Goal: Transaction & Acquisition: Purchase product/service

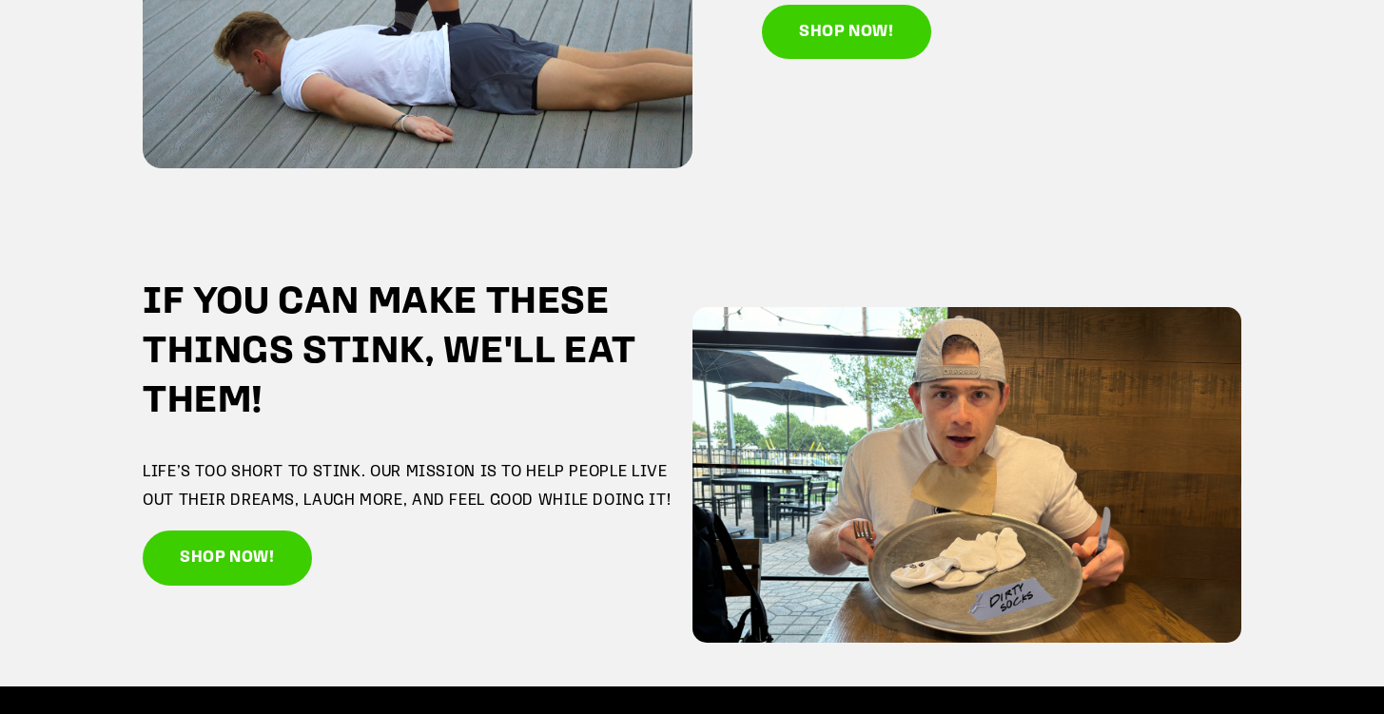
scroll to position [3269, 0]
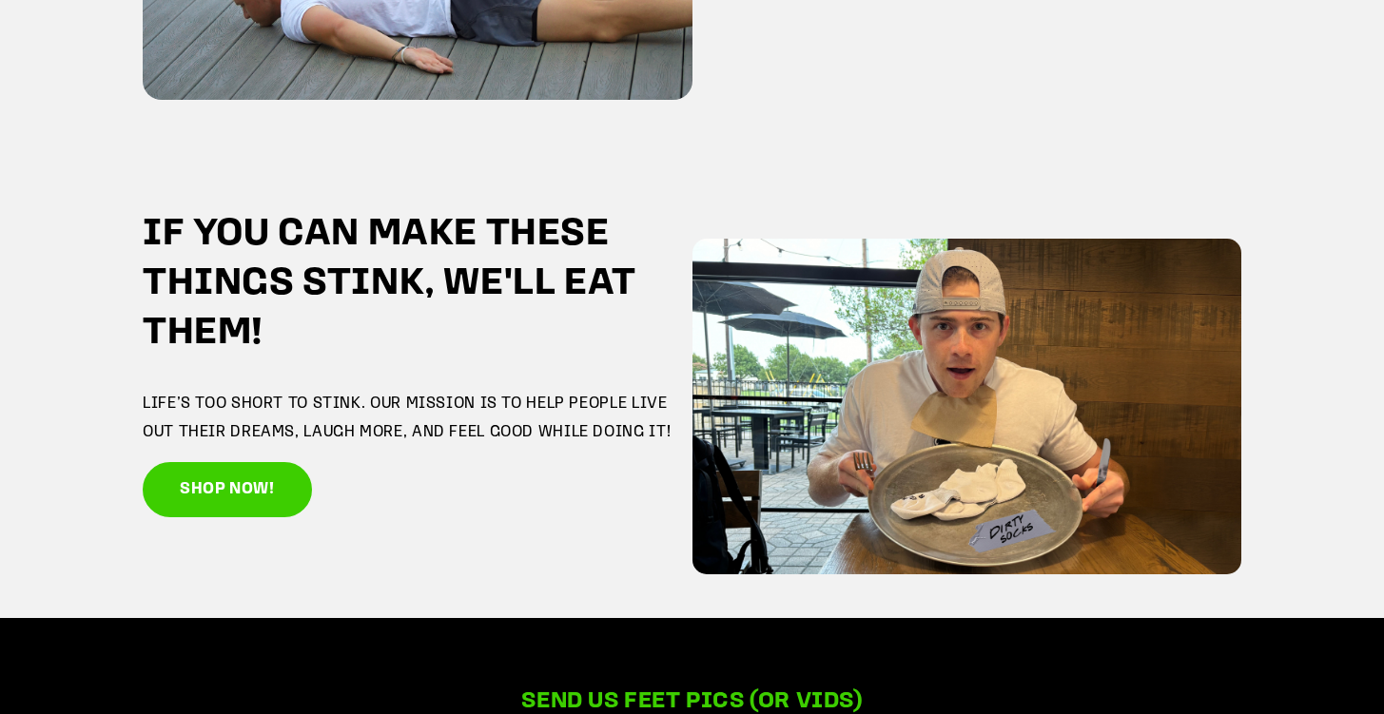
click at [527, 448] on div "IF YOU CAN MAKE THESE THINGS STINK, WE'LL EAT THEM! LIFE’S TOO SHORT TO STINK. …" at bounding box center [418, 363] width 550 height 307
click at [527, 441] on p "LIFE’S TOO SHORT TO STINK. OUR MISSION IS TO HELP PEOPLE LIVE OUT THEIR DREAMS,…" at bounding box center [418, 418] width 550 height 56
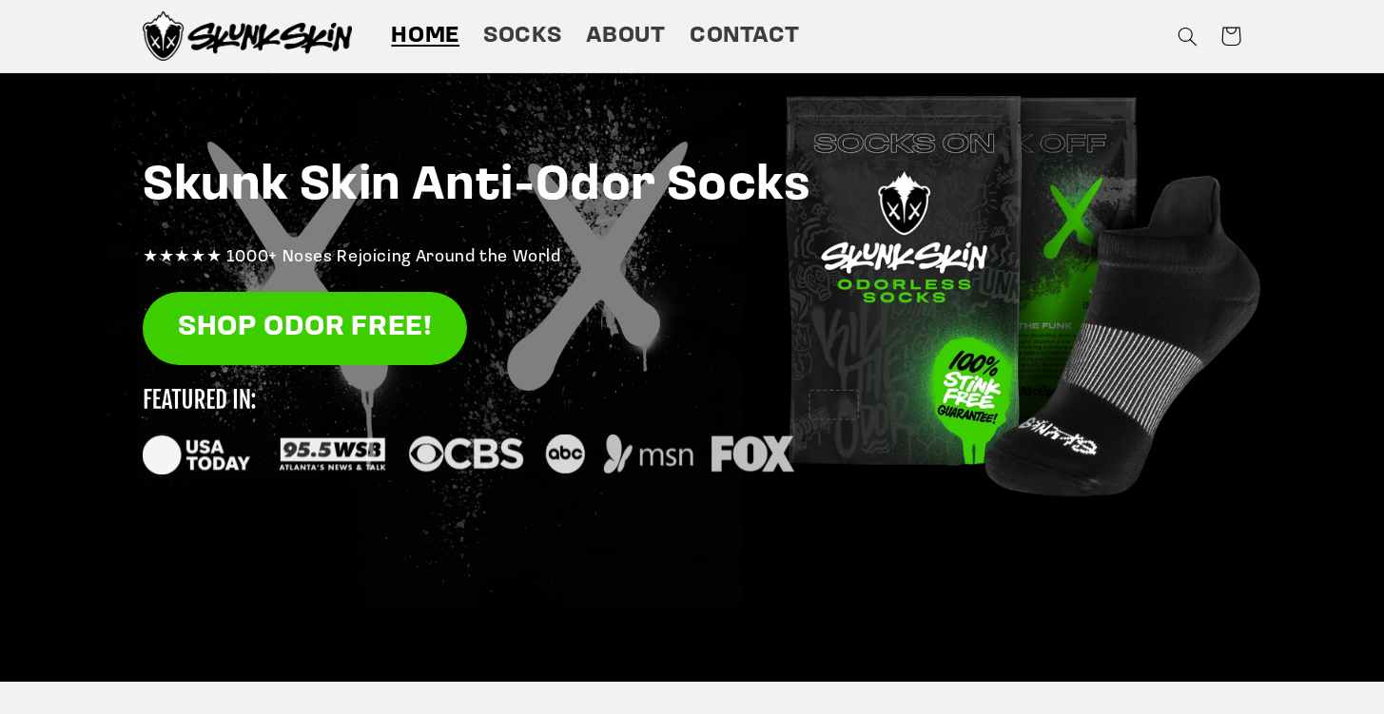
scroll to position [0, 0]
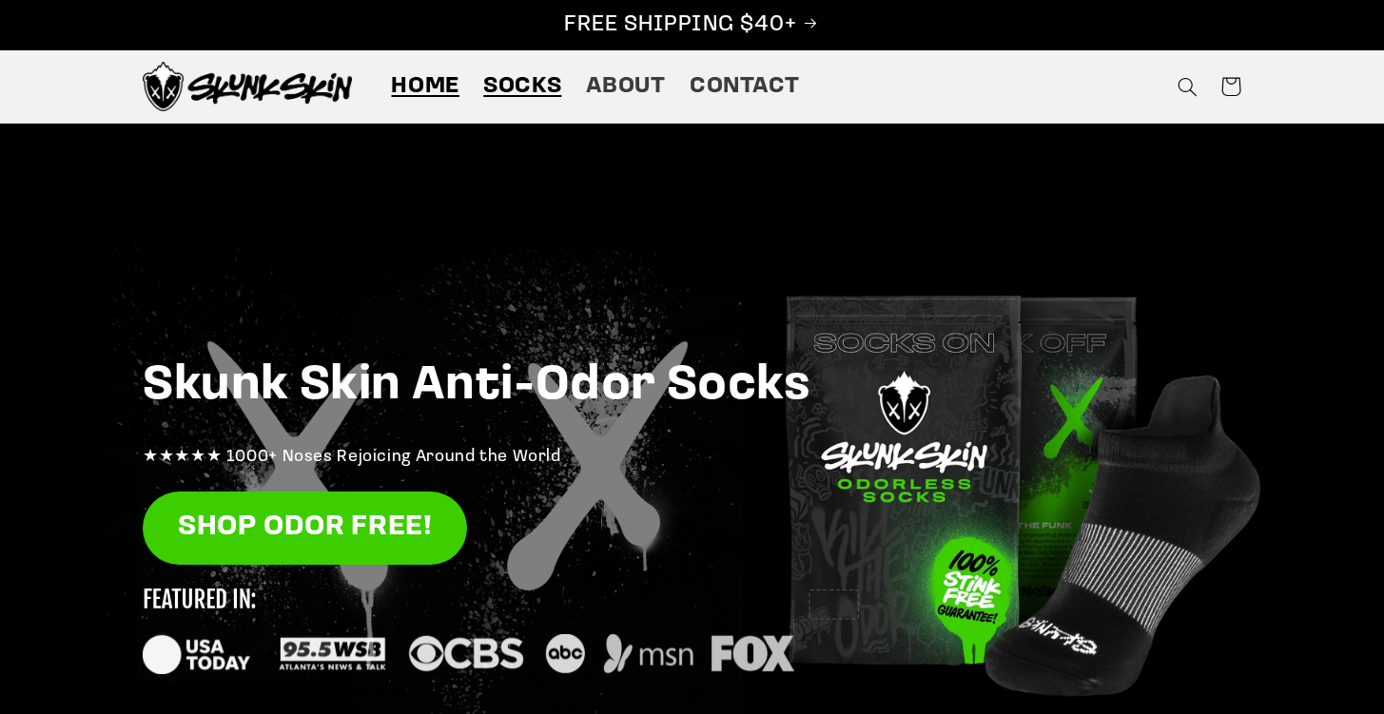
click at [520, 99] on span "Socks" at bounding box center [522, 86] width 78 height 29
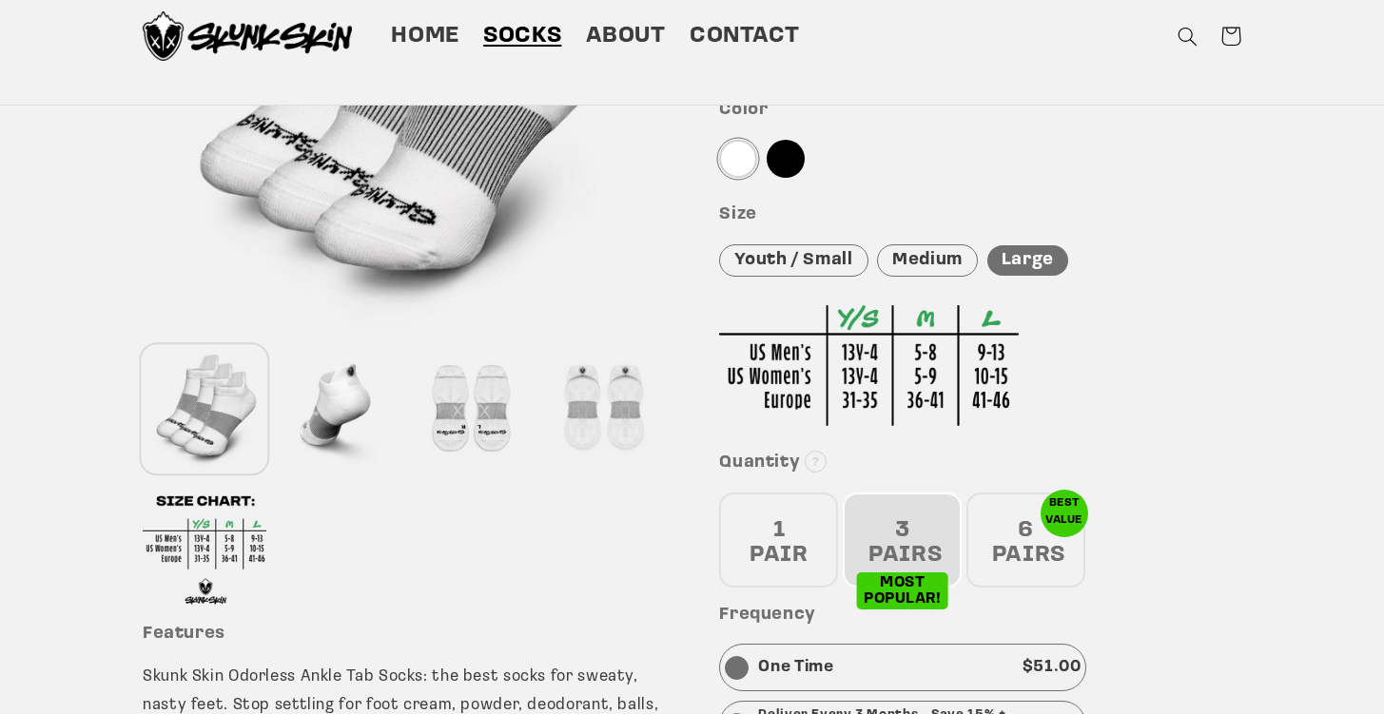
scroll to position [374, 0]
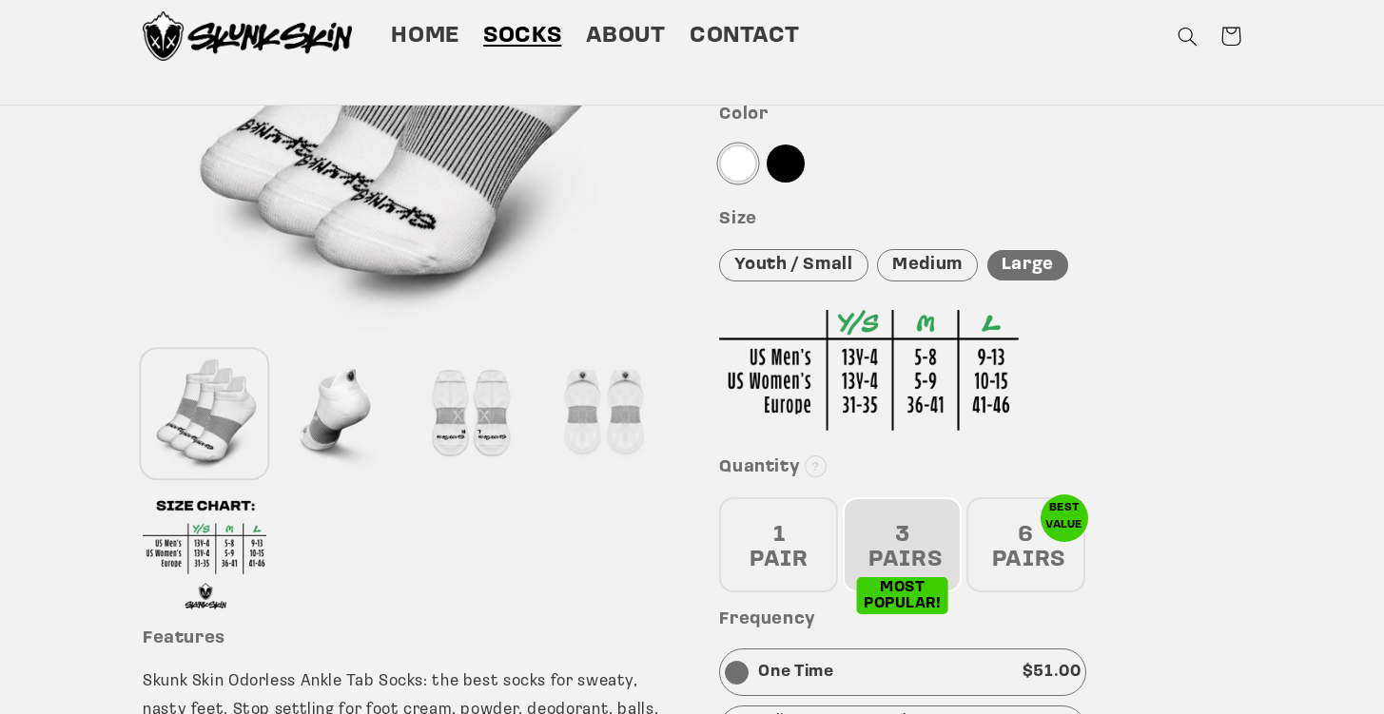
click at [463, 425] on div at bounding box center [470, 414] width 124 height 126
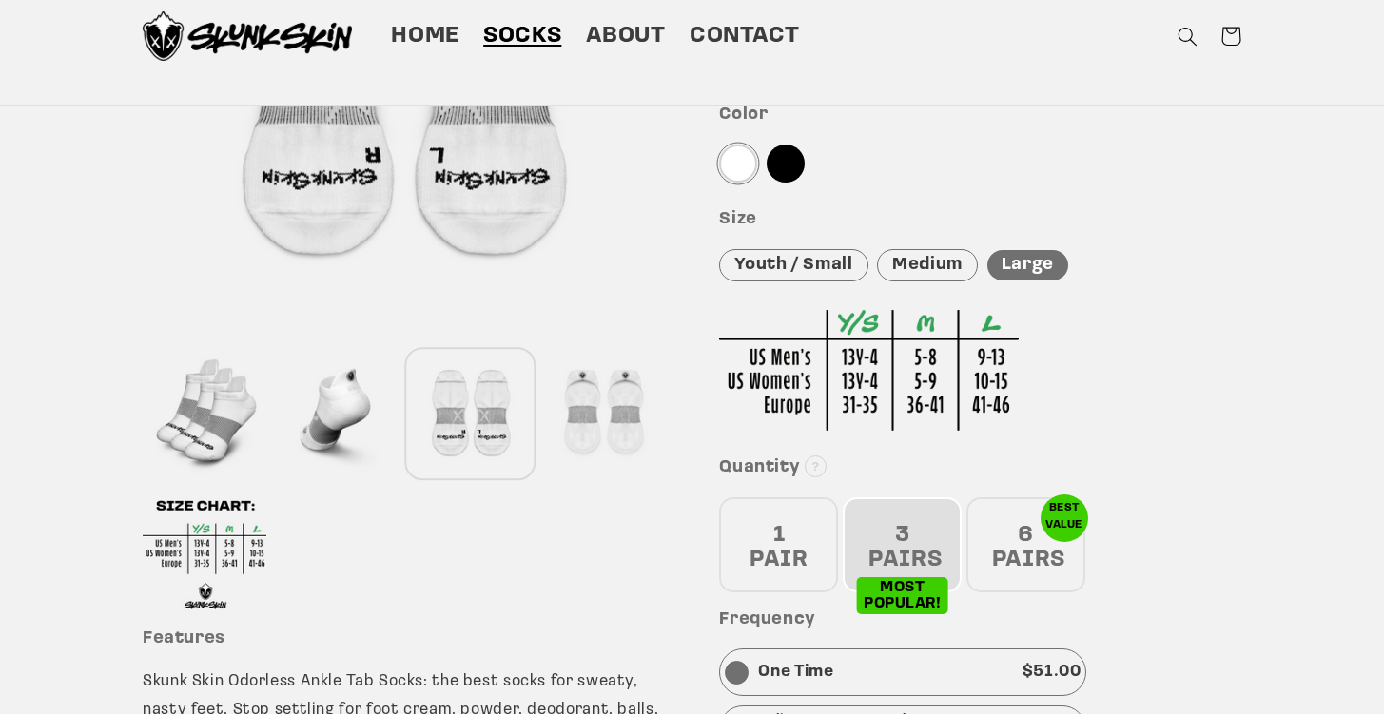
click at [299, 390] on div at bounding box center [338, 414] width 124 height 126
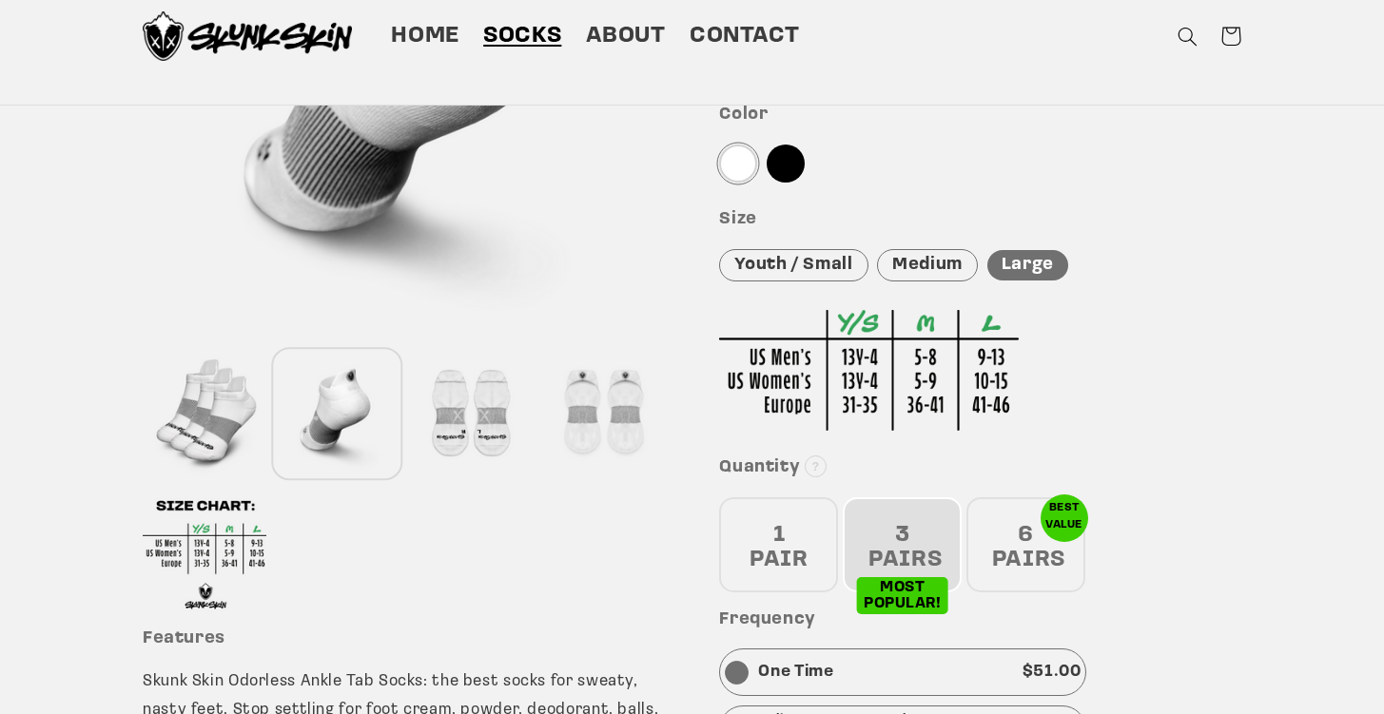
click at [590, 401] on div at bounding box center [603, 414] width 124 height 126
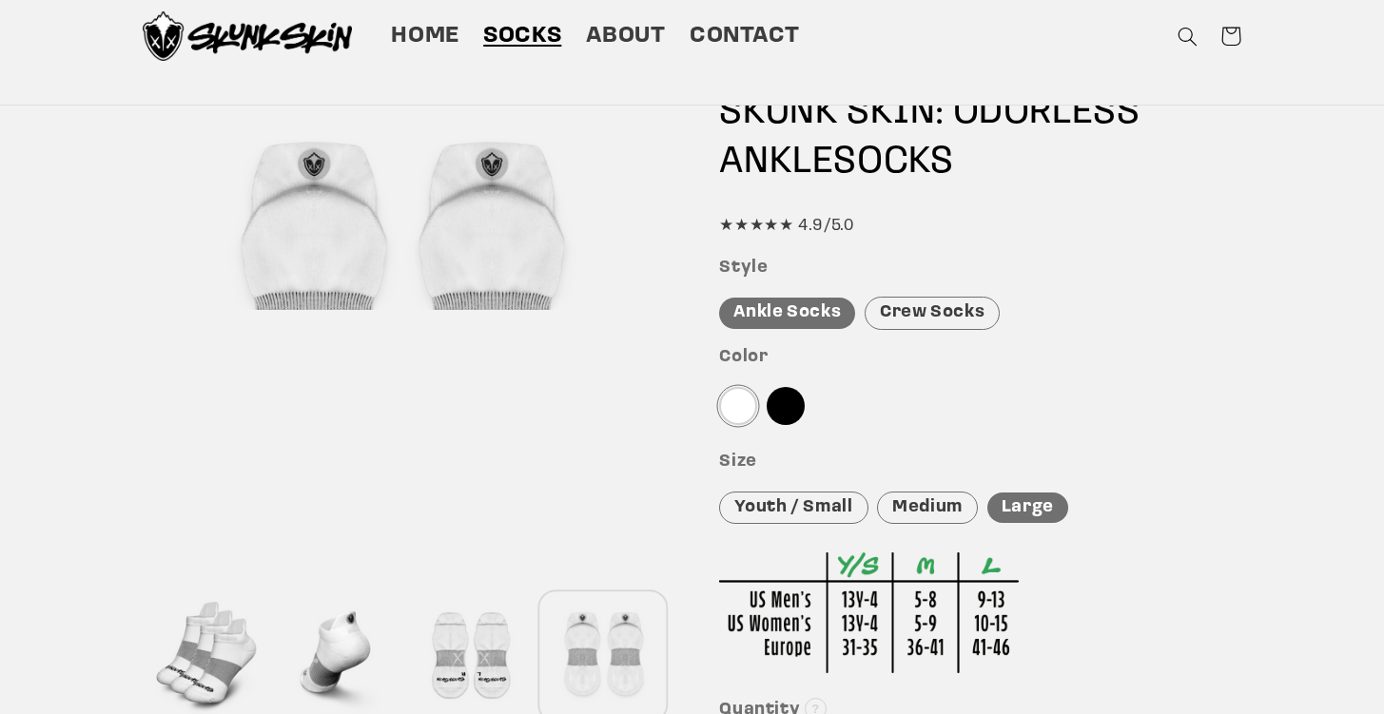
scroll to position [0, 0]
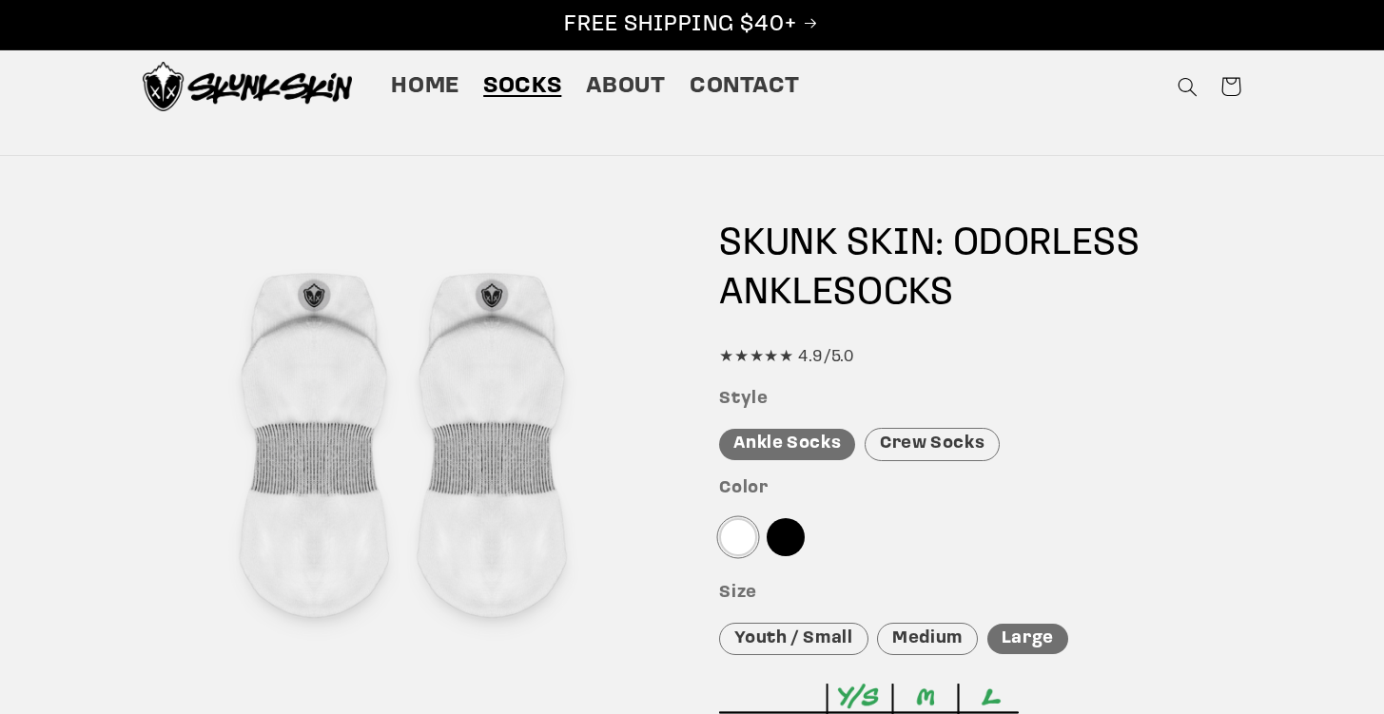
click at [502, 419] on div at bounding box center [404, 455] width 522 height 522
click at [431, 72] on span "Home" at bounding box center [425, 86] width 68 height 29
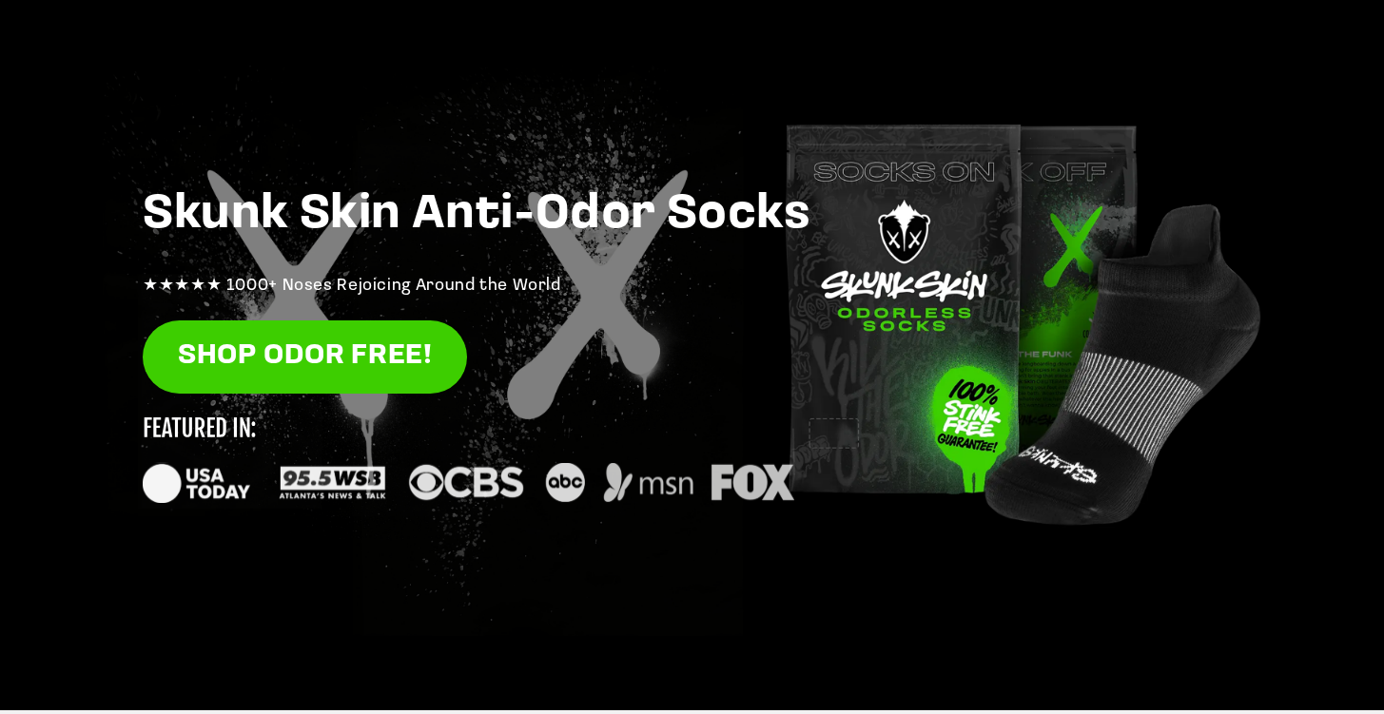
scroll to position [169, 0]
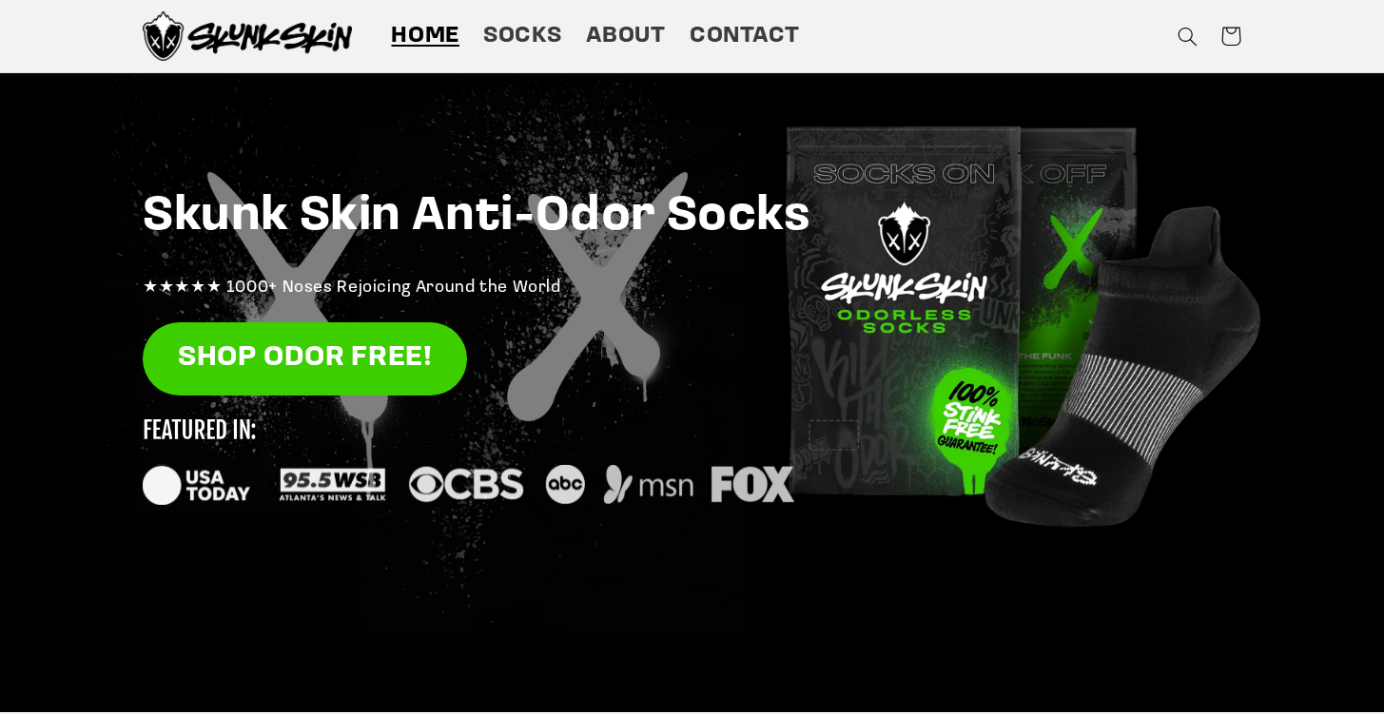
click at [486, 487] on img at bounding box center [468, 462] width 651 height 86
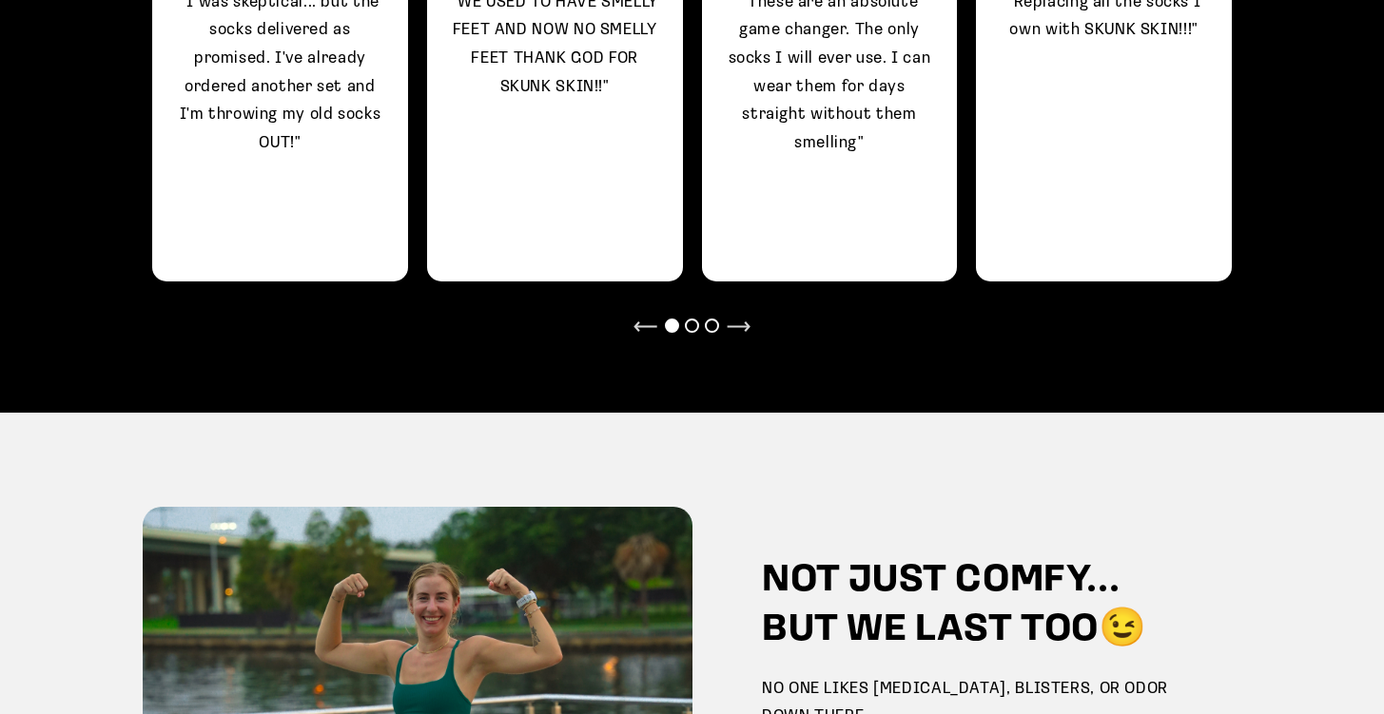
scroll to position [2366, 0]
